Goal: Find specific page/section: Find specific page/section

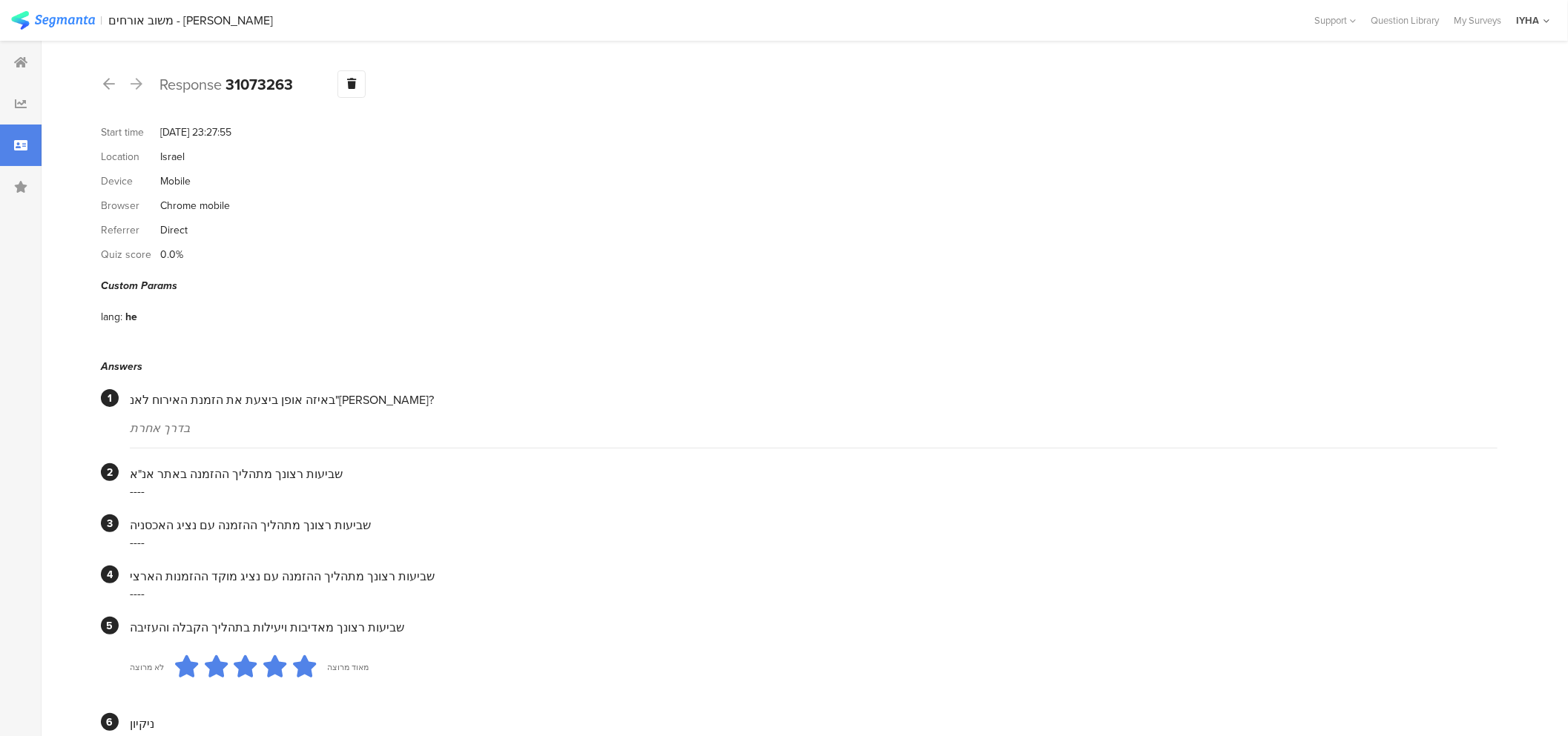
click at [143, 86] on div at bounding box center [137, 85] width 17 height 24
click at [11, 65] on div at bounding box center [21, 62] width 41 height 41
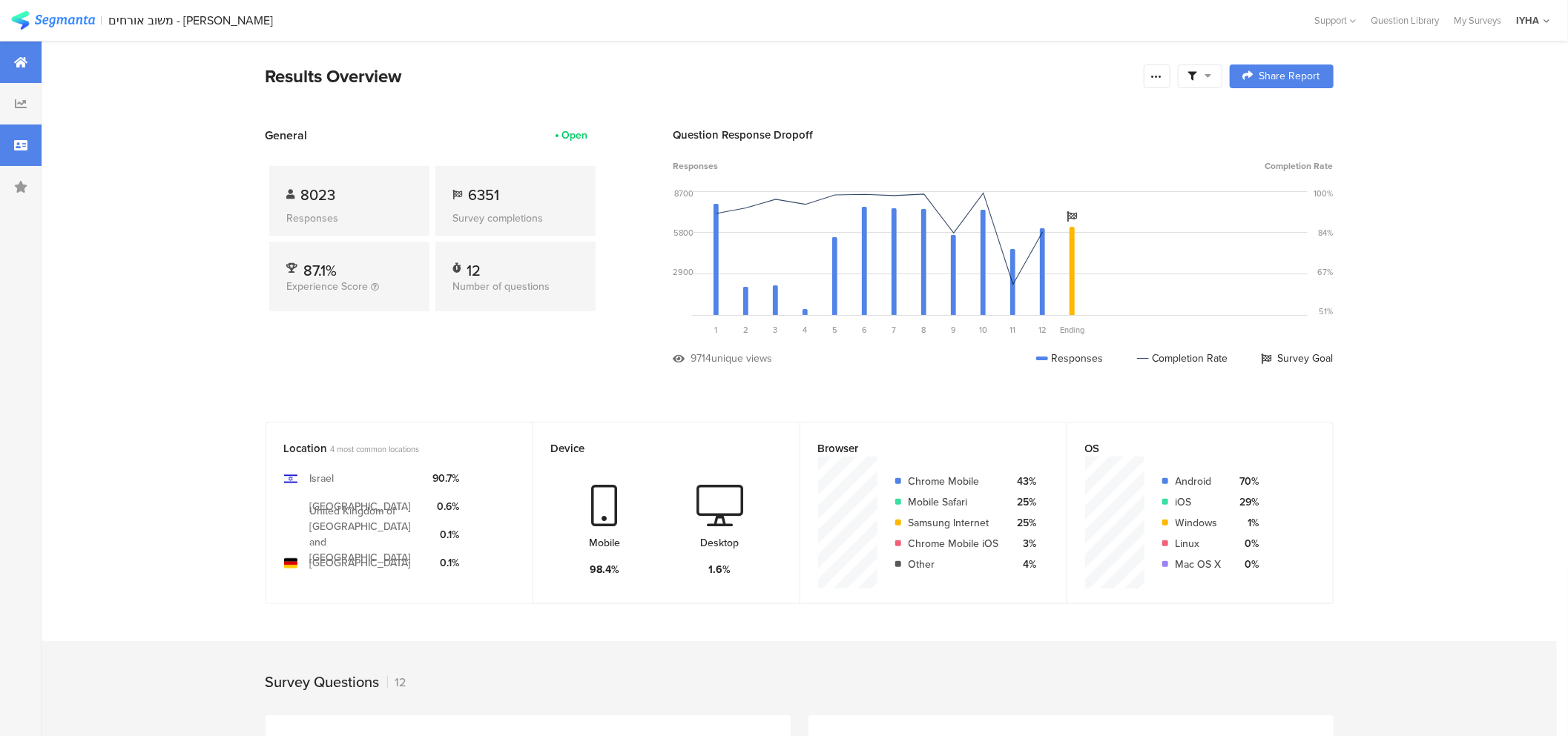
click at [20, 152] on div at bounding box center [21, 145] width 41 height 41
